Goal: Task Accomplishment & Management: Manage account settings

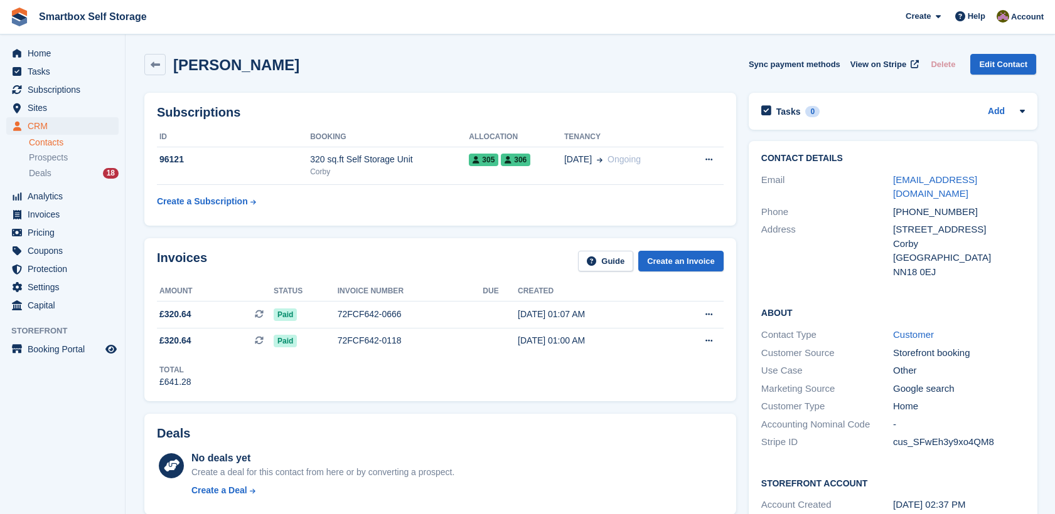
scroll to position [56, 0]
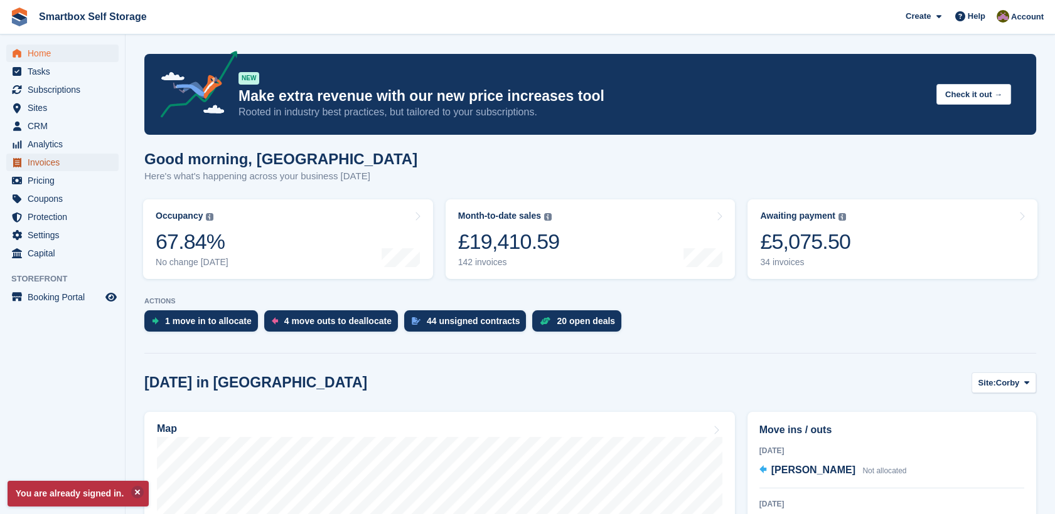
click at [61, 163] on span "Invoices" at bounding box center [65, 163] width 75 height 18
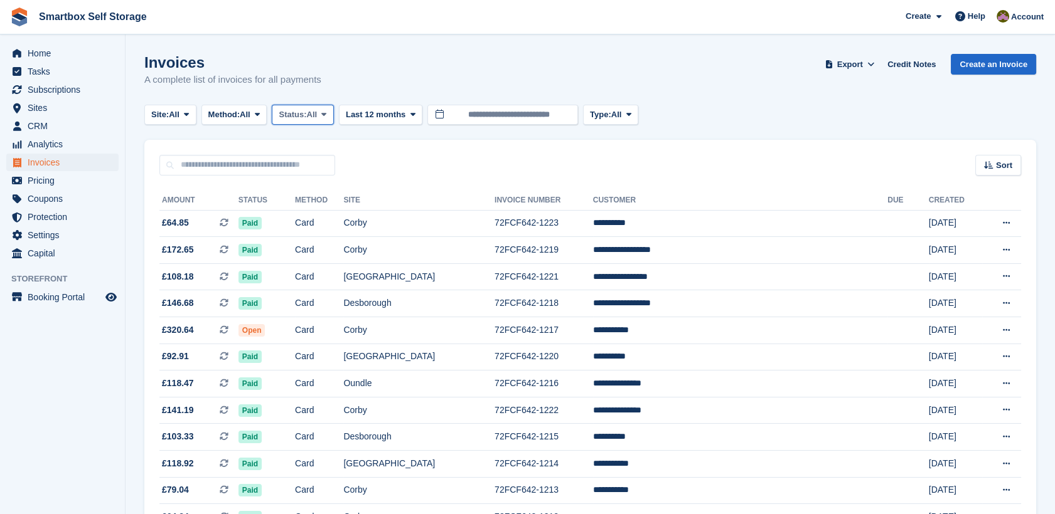
click at [321, 121] on button "Status: All" at bounding box center [302, 115] width 61 height 21
click at [340, 212] on link "Open" at bounding box center [331, 212] width 109 height 23
